Goal: Information Seeking & Learning: Learn about a topic

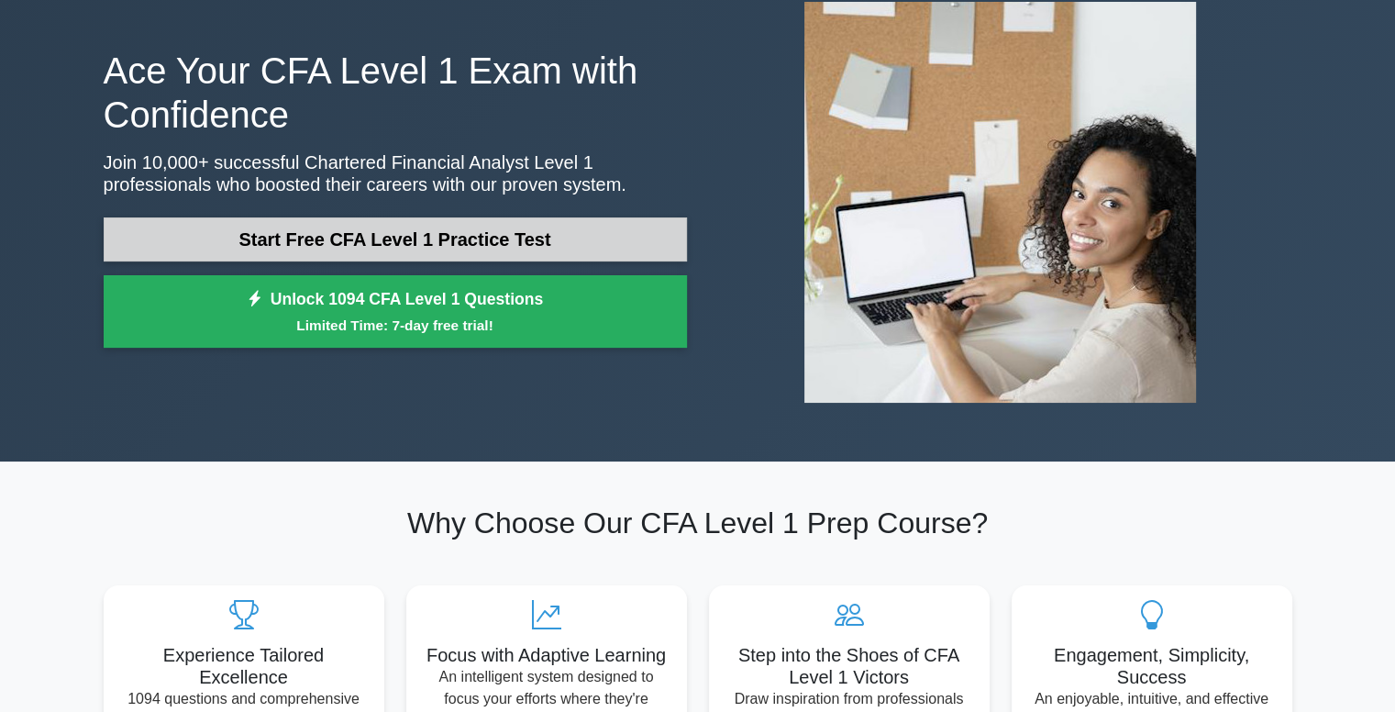
scroll to position [92, 0]
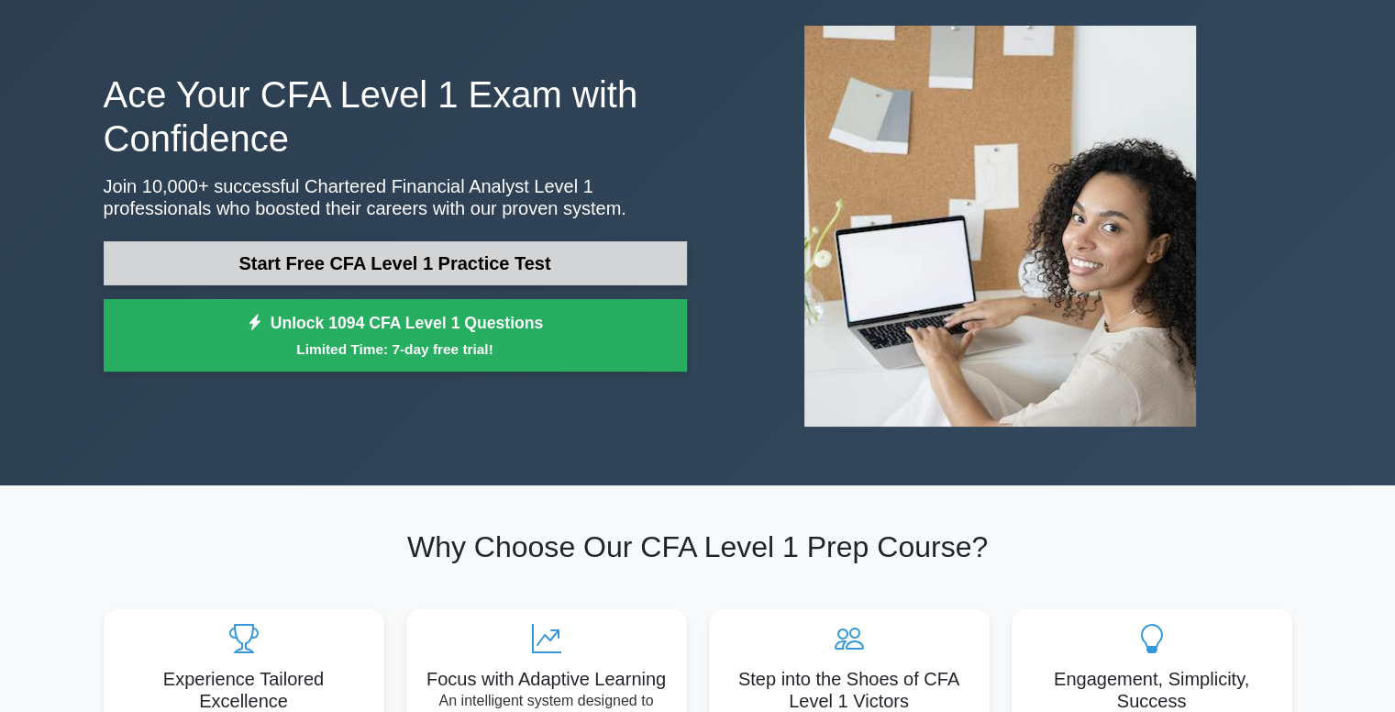
click at [457, 254] on link "Start Free CFA Level 1 Practice Test" at bounding box center [395, 263] width 583 height 44
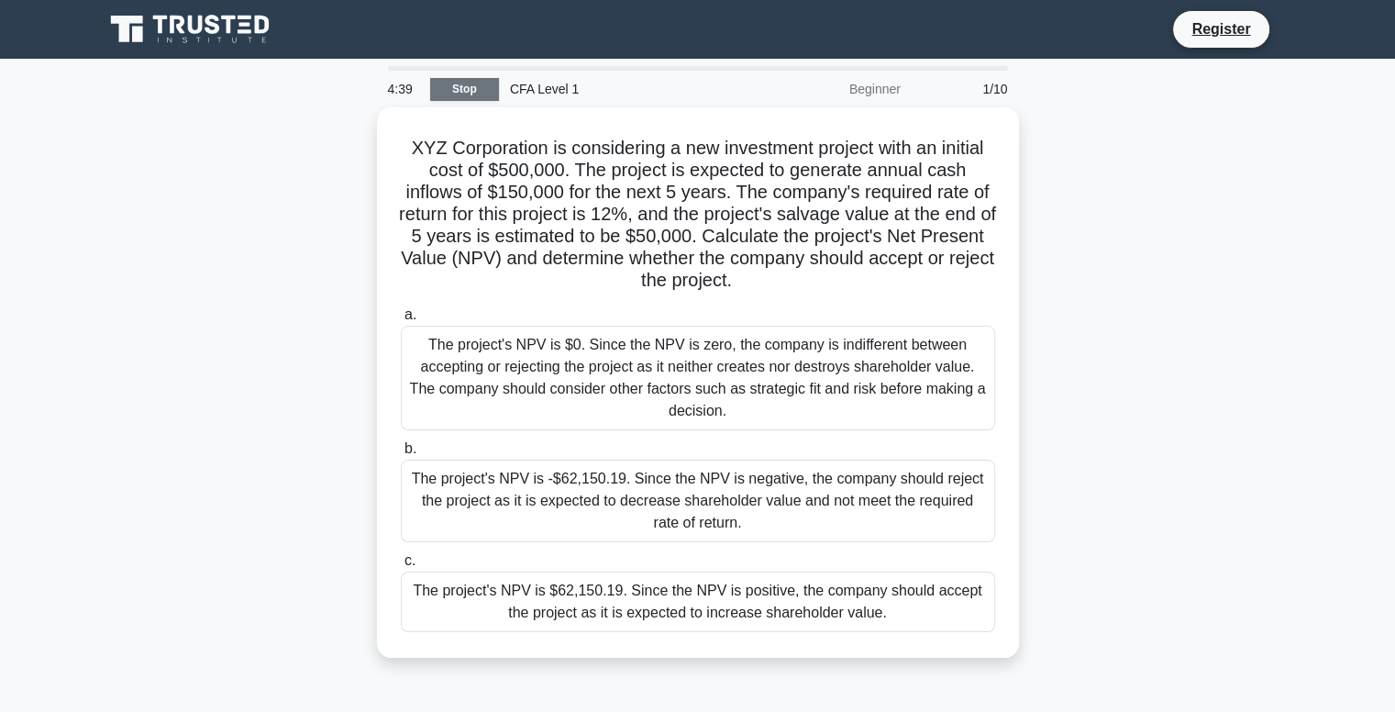
click at [438, 96] on link "Stop" at bounding box center [464, 89] width 69 height 23
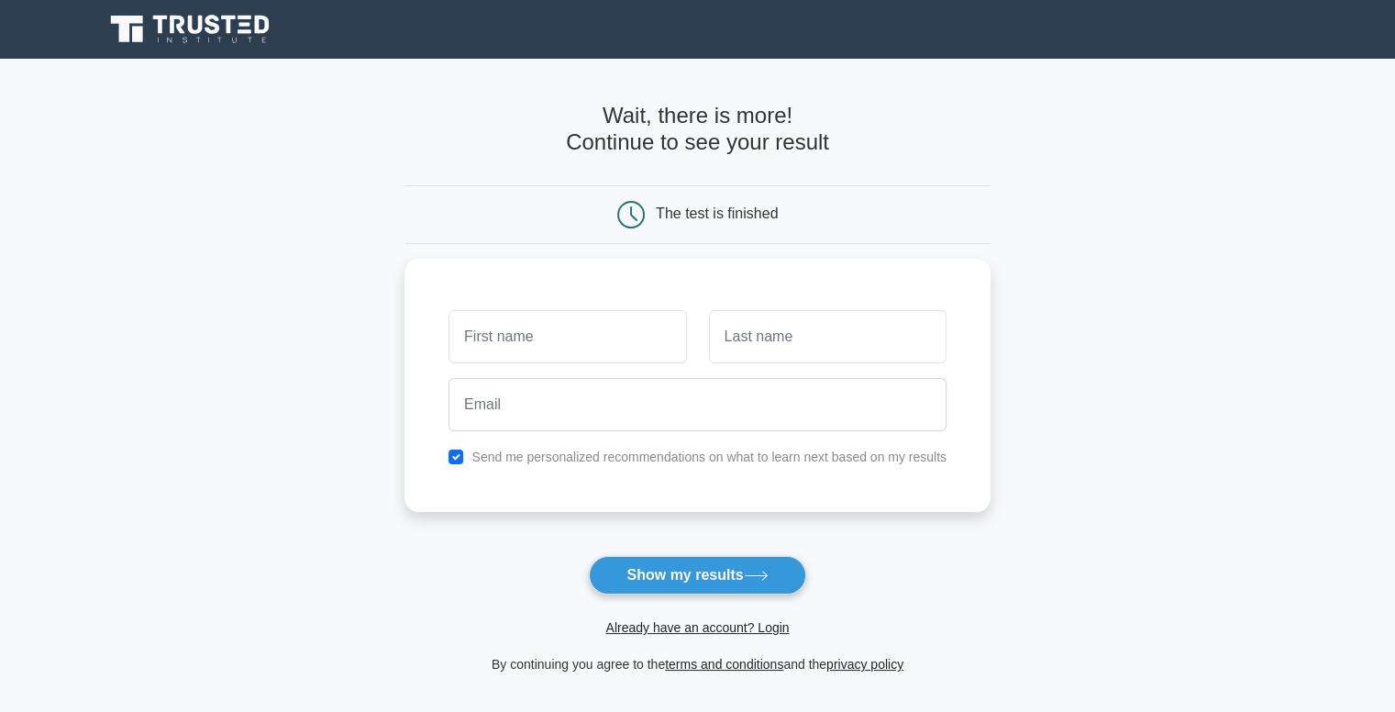
drag, startPoint x: 669, startPoint y: 133, endPoint x: 490, endPoint y: 143, distance: 179.2
drag, startPoint x: 460, startPoint y: 292, endPoint x: 315, endPoint y: 279, distance: 145.5
